Goal: Submit feedback/report problem

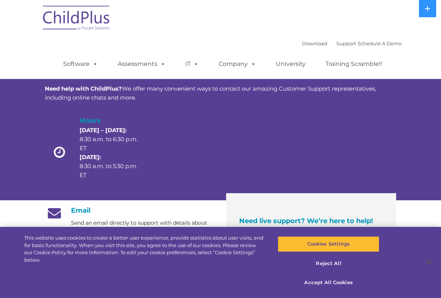
click at [429, 3] on button at bounding box center [427, 8] width 17 height 17
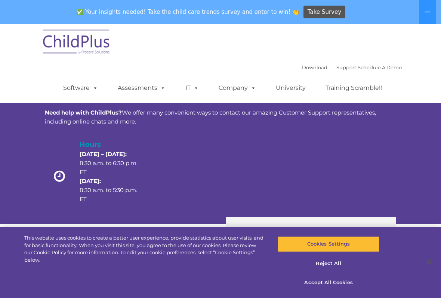
click at [432, 14] on button at bounding box center [427, 12] width 17 height 24
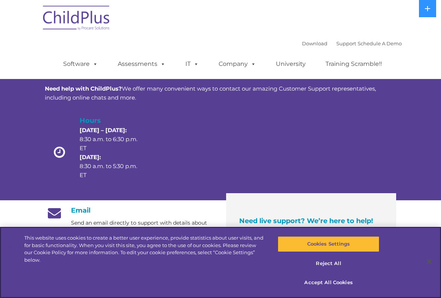
click at [350, 243] on button "Cookies Settings" at bounding box center [328, 244] width 101 height 16
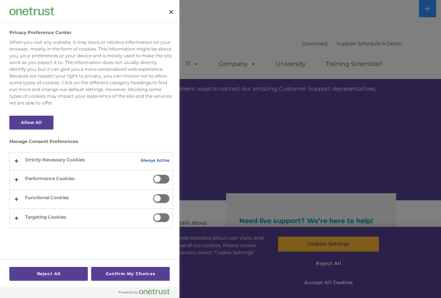
click at [439, 4] on div at bounding box center [220, 149] width 441 height 298
click at [431, 6] on div at bounding box center [220, 149] width 441 height 298
click at [174, 5] on button "Close" at bounding box center [171, 12] width 16 height 16
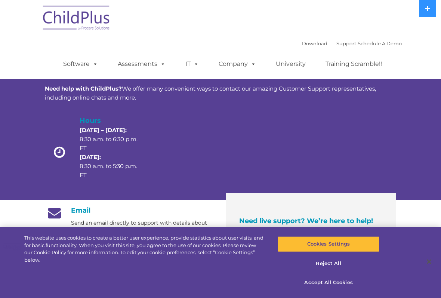
click at [433, 10] on button at bounding box center [427, 8] width 17 height 17
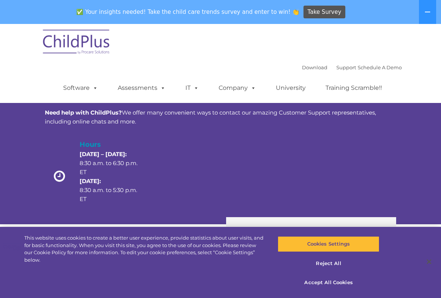
click at [429, 11] on icon at bounding box center [428, 12] width 6 height 6
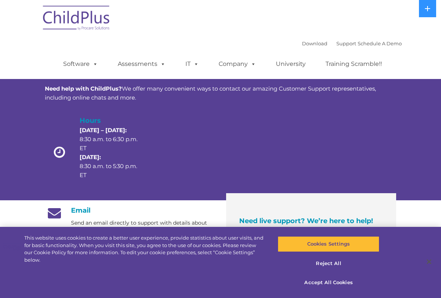
click at [429, 7] on icon at bounding box center [428, 9] width 6 height 6
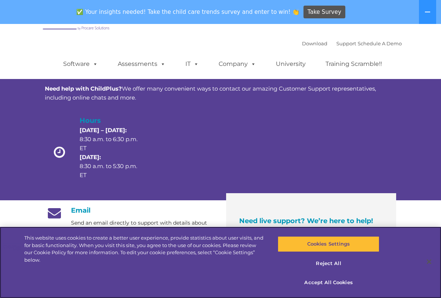
click at [332, 283] on button "Accept All Cookies" at bounding box center [328, 283] width 101 height 16
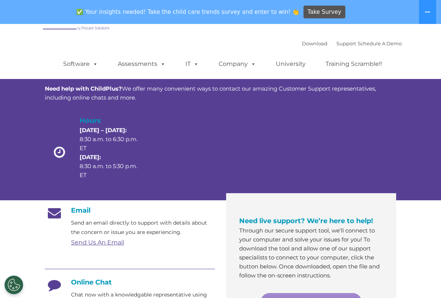
click at [135, 62] on link "Assessments" at bounding box center [141, 63] width 63 height 15
click at [377, 126] on div "Hours Monday – Thursday: 8:30 a.m. to 6:30 p.m. ET Friday: 8:30 a.m. to 5:30 p.…" at bounding box center [221, 153] width 352 height 77
click at [427, 10] on icon at bounding box center [428, 12] width 6 height 6
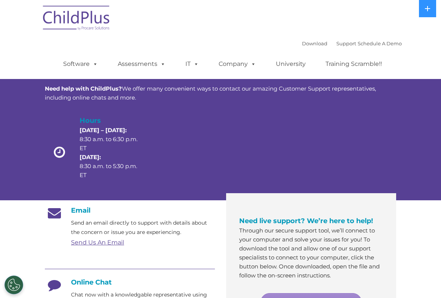
click at [96, 279] on h4 "Online Chat" at bounding box center [130, 282] width 170 height 8
click at [429, 11] on icon at bounding box center [428, 9] width 6 height 6
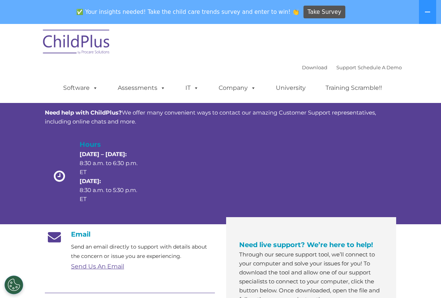
click at [429, 8] on button at bounding box center [427, 12] width 17 height 24
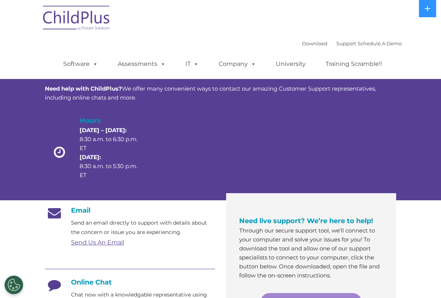
click at [430, 9] on icon at bounding box center [428, 9] width 6 height 6
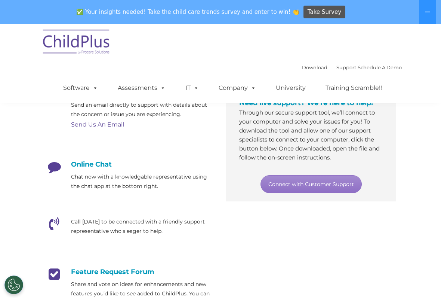
scroll to position [141, 0]
click at [13, 281] on button "Cookies Settings" at bounding box center [13, 284] width 19 height 19
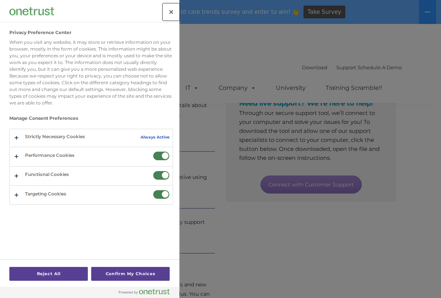
click at [174, 12] on button "Close" at bounding box center [171, 12] width 16 height 16
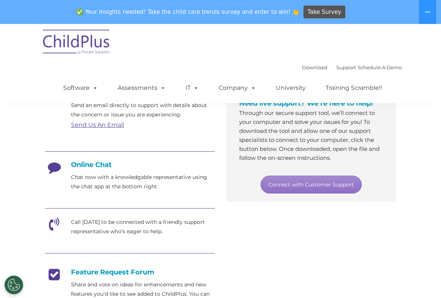
click at [71, 40] on img at bounding box center [76, 42] width 75 height 37
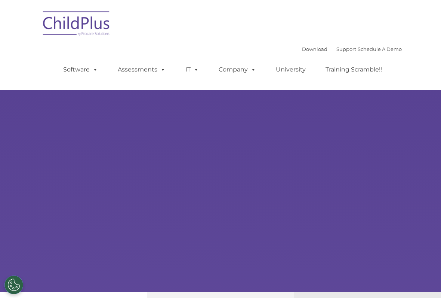
select select "MEDIUM"
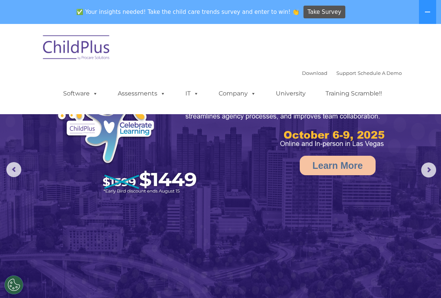
click at [26, 151] on img at bounding box center [220, 163] width 441 height 278
click at [10, 172] on rs-arrow at bounding box center [13, 169] width 15 height 15
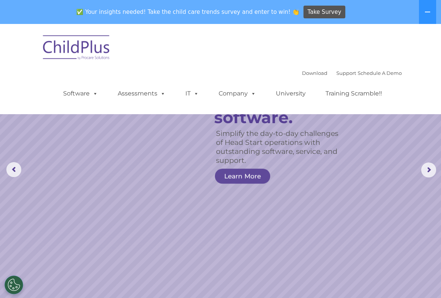
click at [433, 170] on rs-arrow at bounding box center [429, 169] width 15 height 15
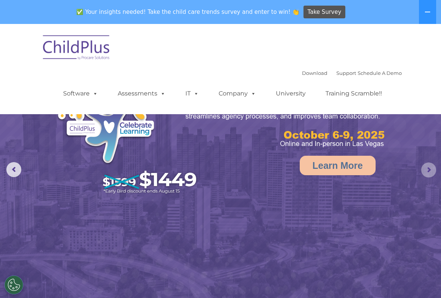
click at [429, 164] on rs-arrow at bounding box center [429, 169] width 15 height 15
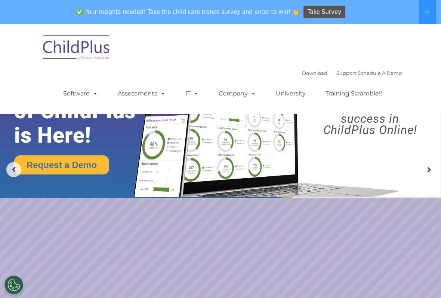
click at [433, 169] on rs-arrow at bounding box center [429, 169] width 15 height 15
click at [428, 167] on rs-arrow at bounding box center [429, 169] width 15 height 15
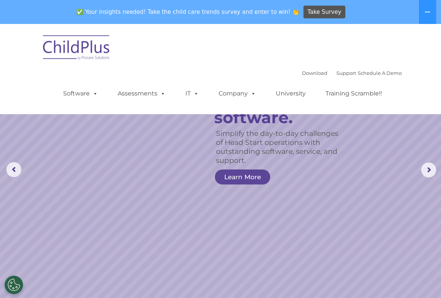
click at [430, 169] on rs-arrow at bounding box center [429, 169] width 15 height 15
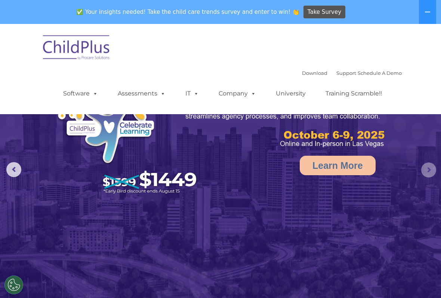
click at [426, 168] on rs-arrow at bounding box center [429, 169] width 15 height 15
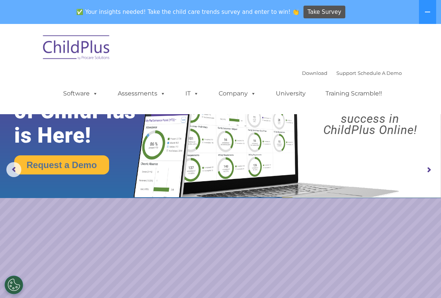
click at [241, 91] on link "Company" at bounding box center [237, 93] width 52 height 15
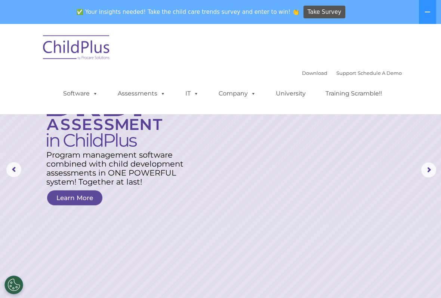
click at [431, 159] on rs-layer at bounding box center [220, 170] width 441 height 292
click at [422, 168] on rs-arrow at bounding box center [429, 169] width 15 height 15
